Goal: Book appointment/travel/reservation

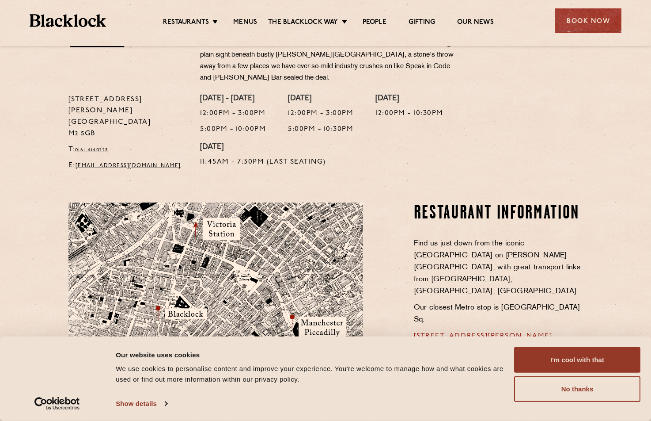
scroll to position [413, 0]
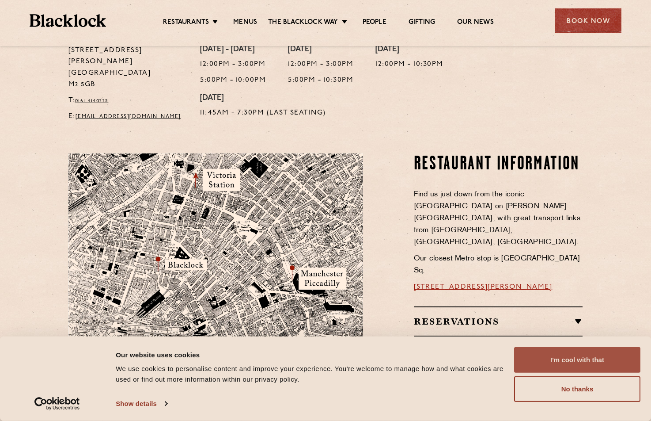
click at [582, 357] on button "I'm cool with that" at bounding box center [577, 360] width 126 height 26
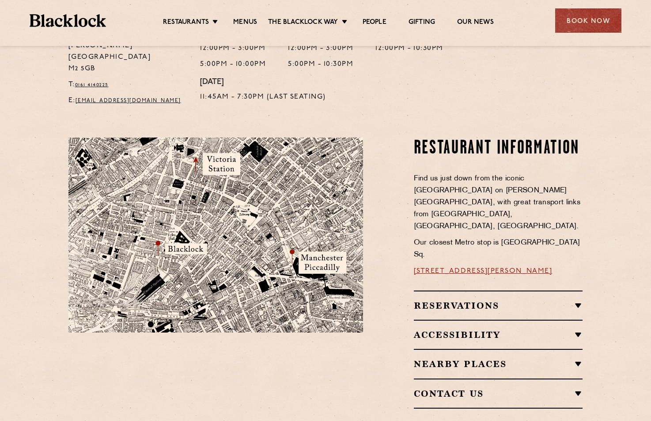
scroll to position [431, 0]
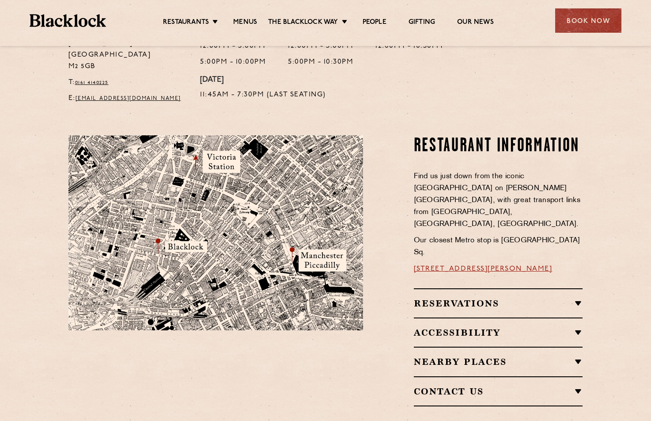
click at [506, 298] on h2 "Reservations" at bounding box center [498, 303] width 169 height 11
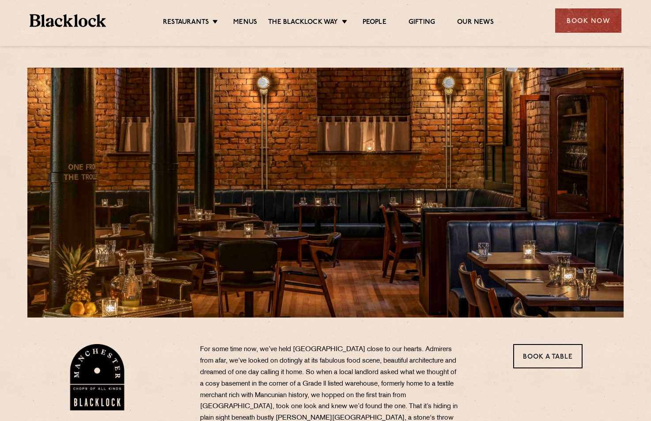
scroll to position [0, 0]
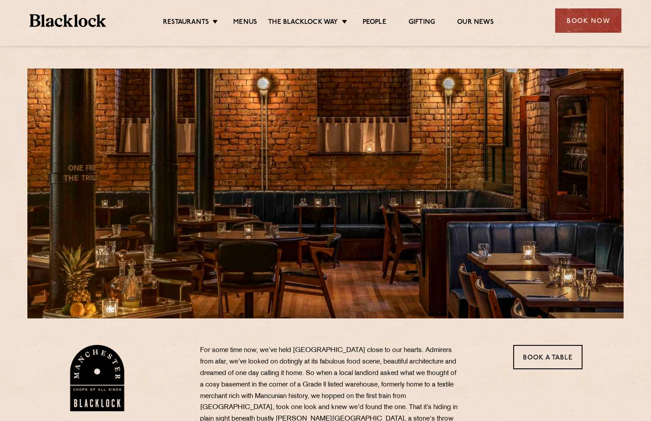
click at [575, 23] on div "Book Now" at bounding box center [589, 20] width 66 height 24
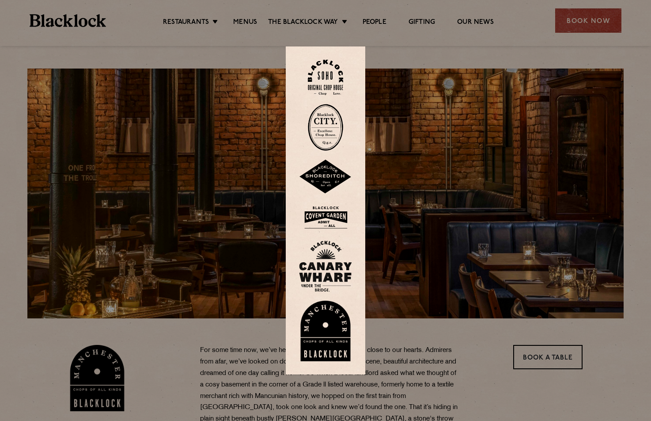
click at [319, 339] on img at bounding box center [325, 331] width 53 height 61
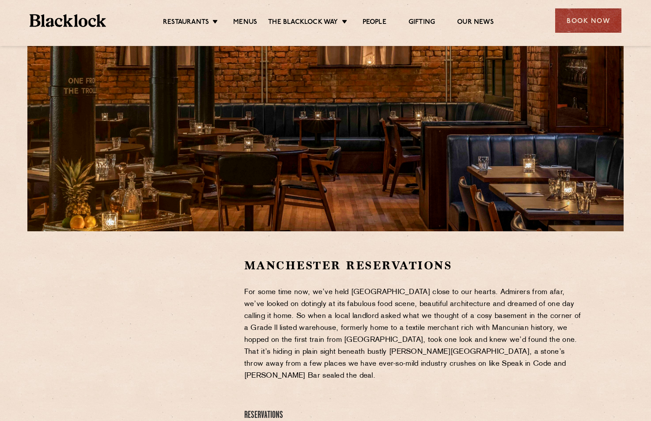
scroll to position [8, 0]
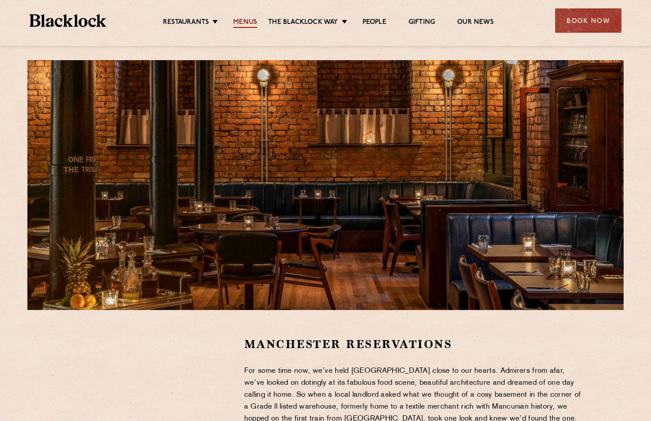
click at [242, 21] on link "Menus" at bounding box center [245, 23] width 24 height 10
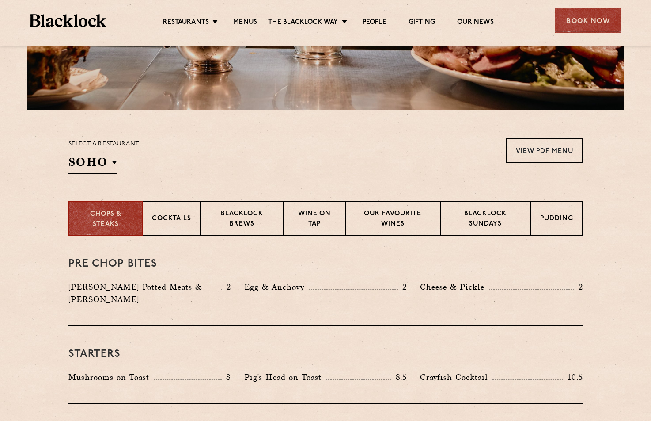
scroll to position [131, 0]
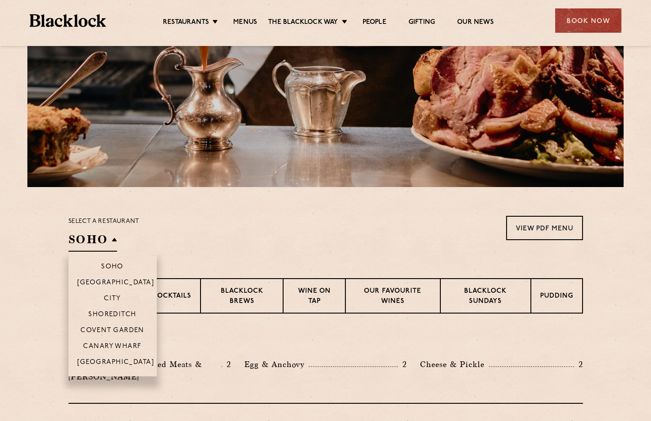
click at [114, 240] on h2 "SOHO" at bounding box center [93, 242] width 49 height 20
click at [118, 357] on li "[GEOGRAPHIC_DATA]" at bounding box center [113, 365] width 88 height 23
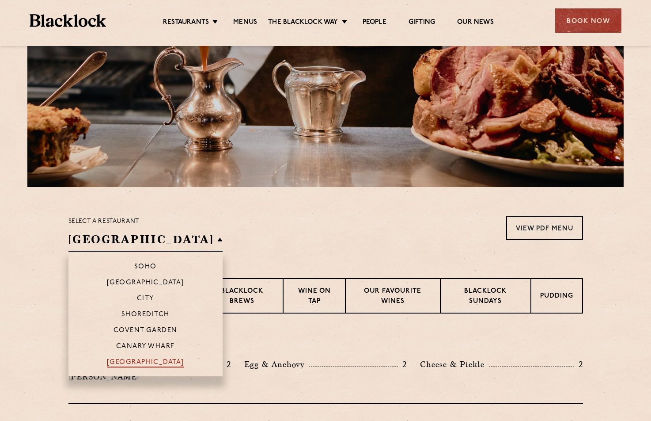
click at [118, 360] on p "[GEOGRAPHIC_DATA]" at bounding box center [145, 362] width 77 height 9
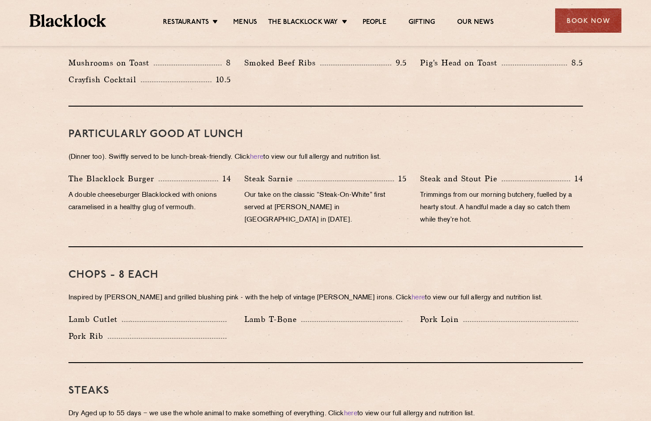
scroll to position [351, 0]
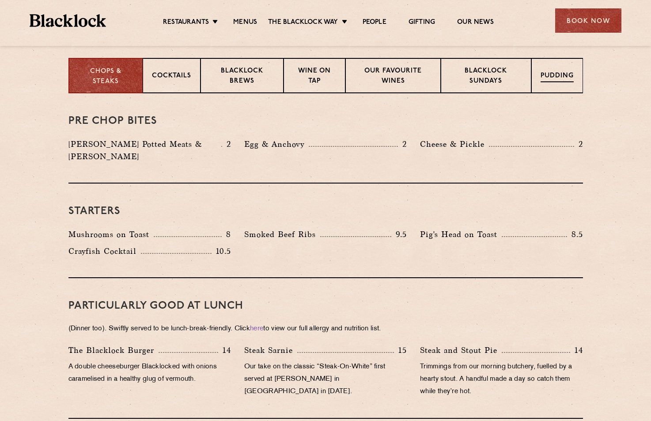
click at [549, 75] on p "Pudding" at bounding box center [557, 76] width 33 height 11
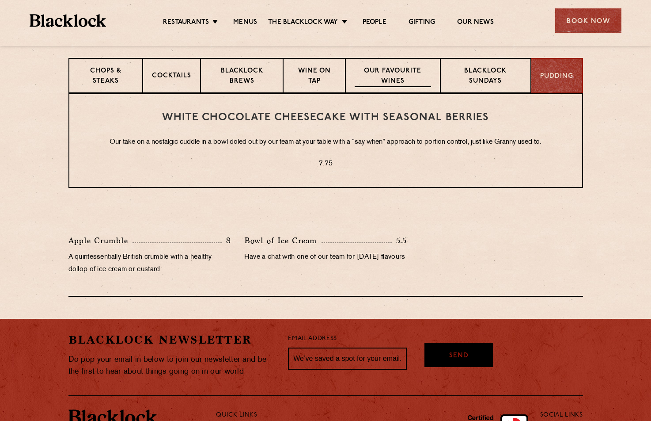
click at [396, 75] on p "Our favourite wines" at bounding box center [393, 76] width 76 height 21
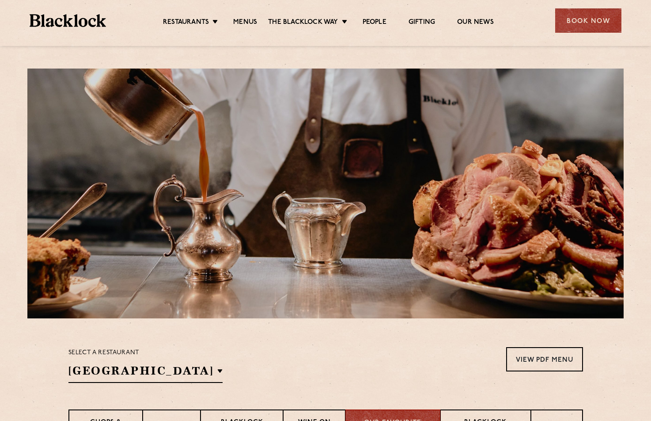
scroll to position [184, 0]
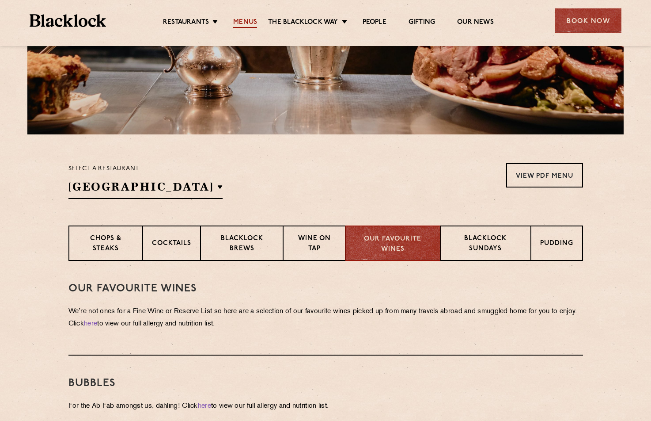
click at [249, 23] on link "Menus" at bounding box center [245, 23] width 24 height 10
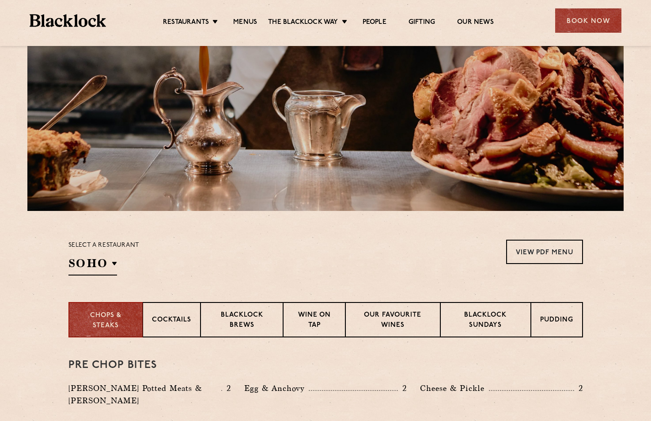
scroll to position [178, 0]
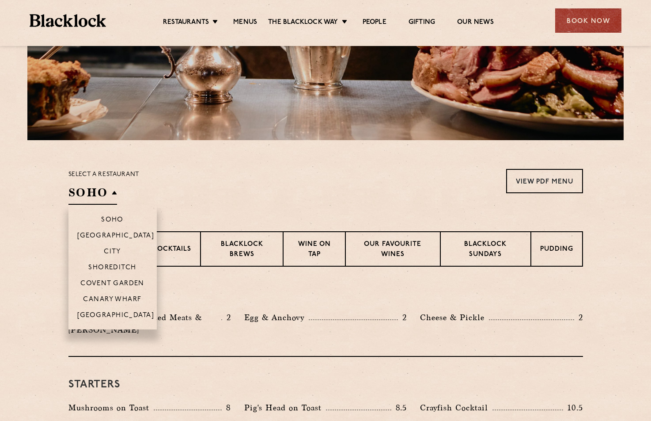
click at [106, 194] on h2 "SOHO" at bounding box center [93, 195] width 49 height 20
click at [117, 315] on p "[GEOGRAPHIC_DATA]" at bounding box center [115, 316] width 77 height 9
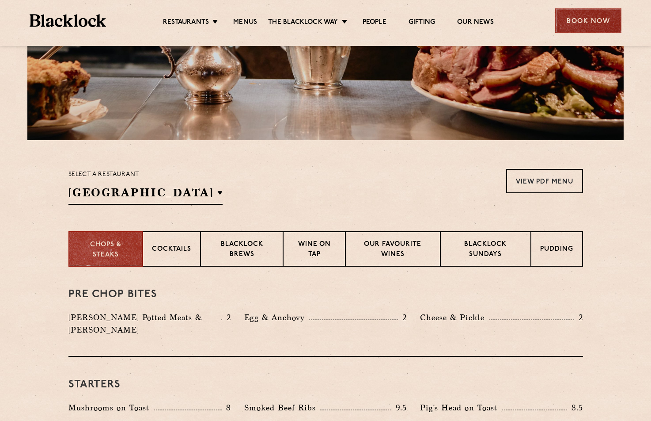
click at [578, 24] on div "Book Now" at bounding box center [589, 20] width 66 height 24
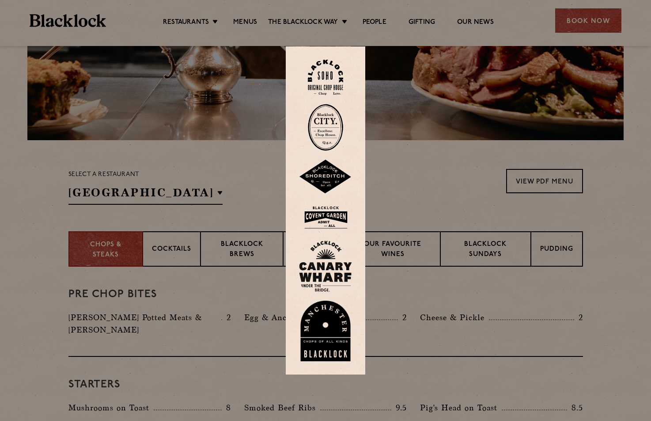
click at [326, 324] on img at bounding box center [325, 331] width 53 height 61
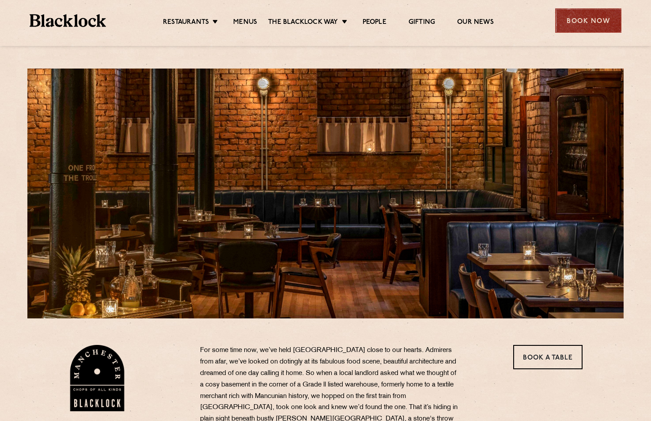
click at [570, 26] on div "Book Now" at bounding box center [589, 20] width 66 height 24
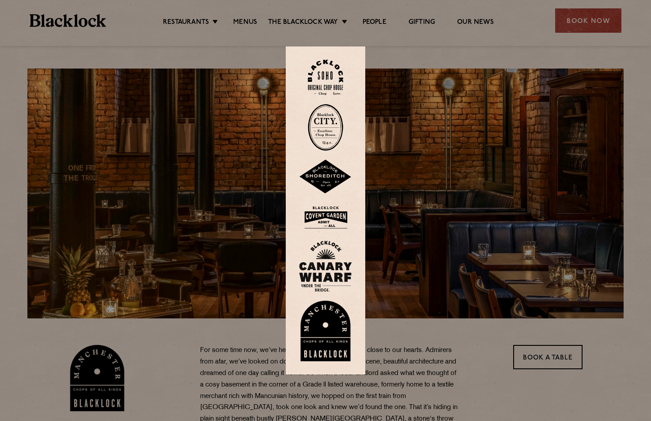
click at [326, 312] on img at bounding box center [325, 331] width 53 height 61
